Goal: Navigation & Orientation: Find specific page/section

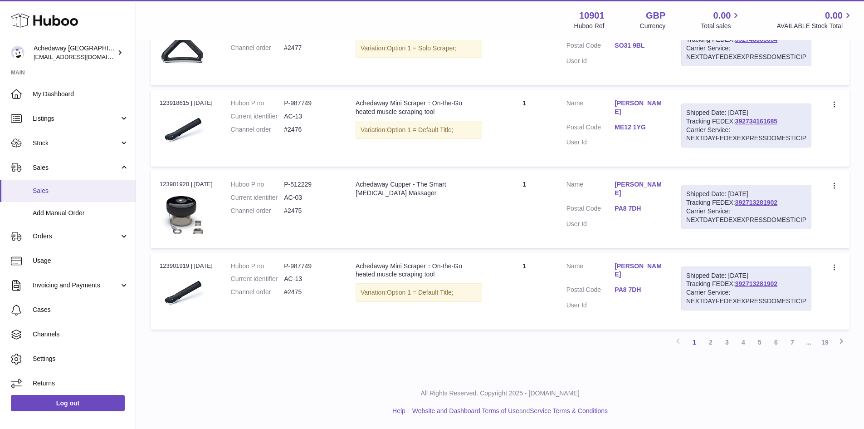
click at [95, 186] on link "Sales" at bounding box center [68, 191] width 136 height 22
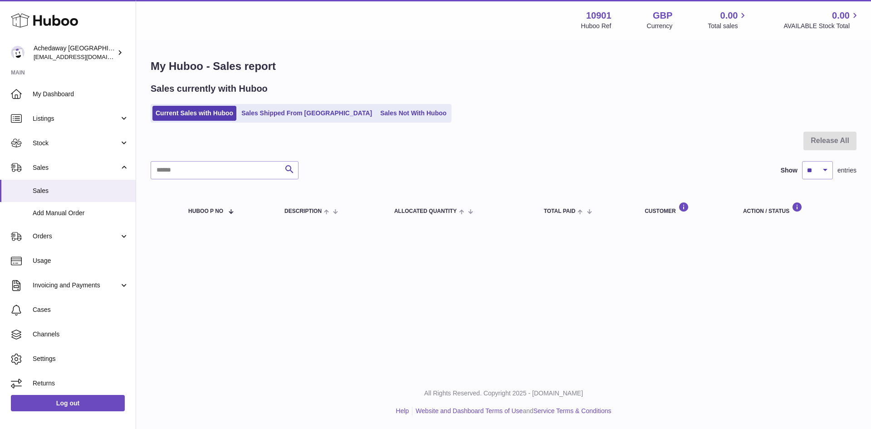
click at [286, 98] on div "Sales currently with Huboo Current Sales with Huboo Sales Shipped From [GEOGRAP…" at bounding box center [504, 103] width 706 height 40
click at [289, 118] on link "Sales Shipped From [GEOGRAPHIC_DATA]" at bounding box center [306, 113] width 137 height 15
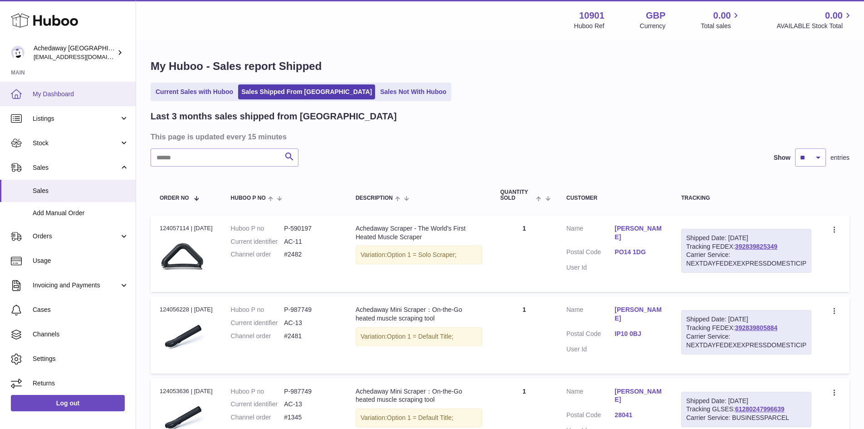
click at [94, 90] on span "My Dashboard" at bounding box center [81, 94] width 96 height 9
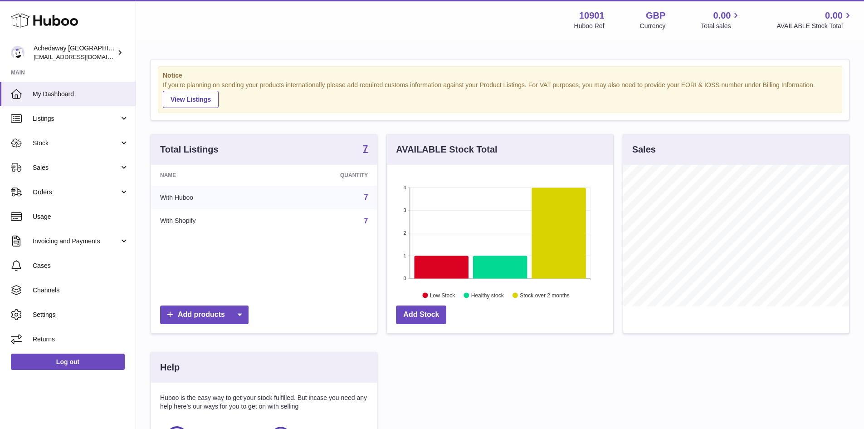
scroll to position [142, 226]
